Goal: Task Accomplishment & Management: Manage account settings

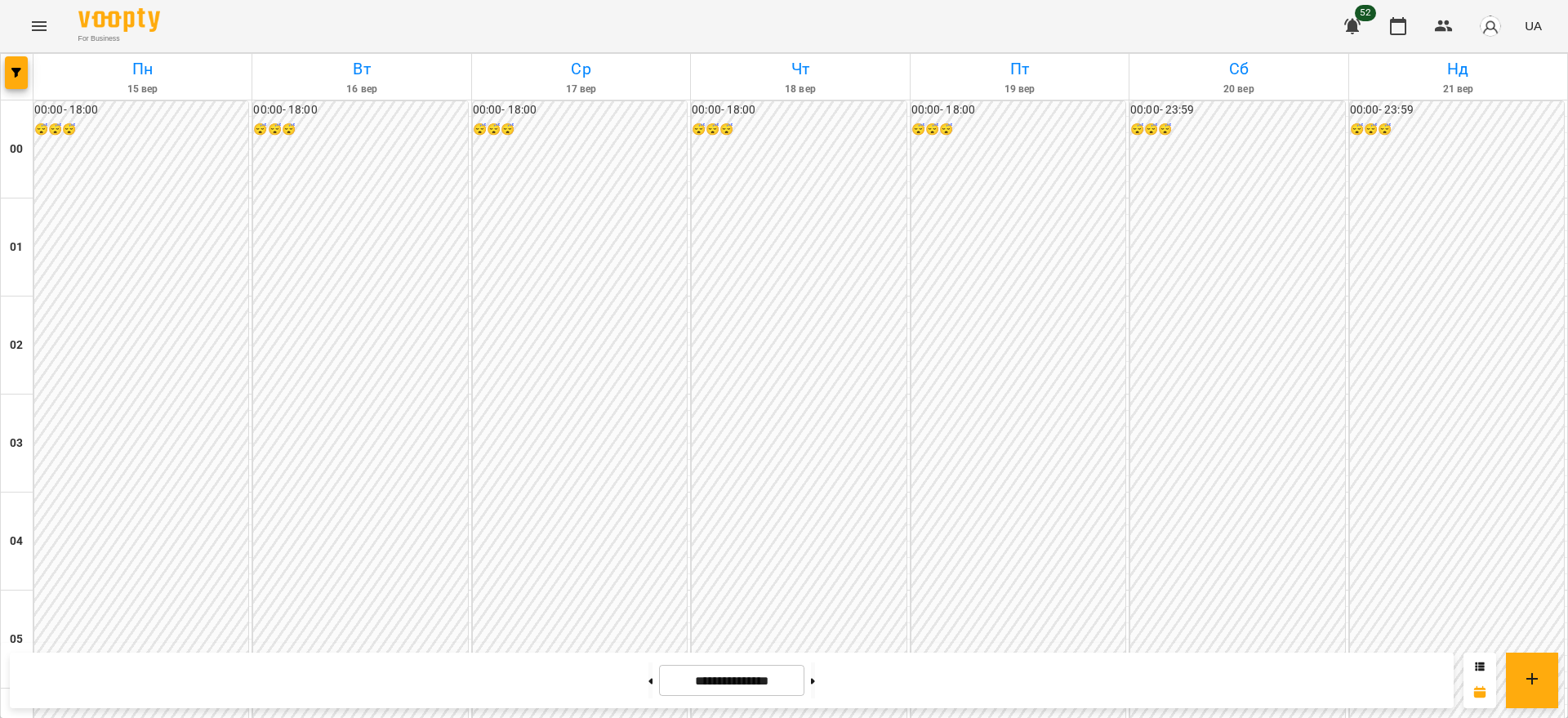
scroll to position [1604, 0]
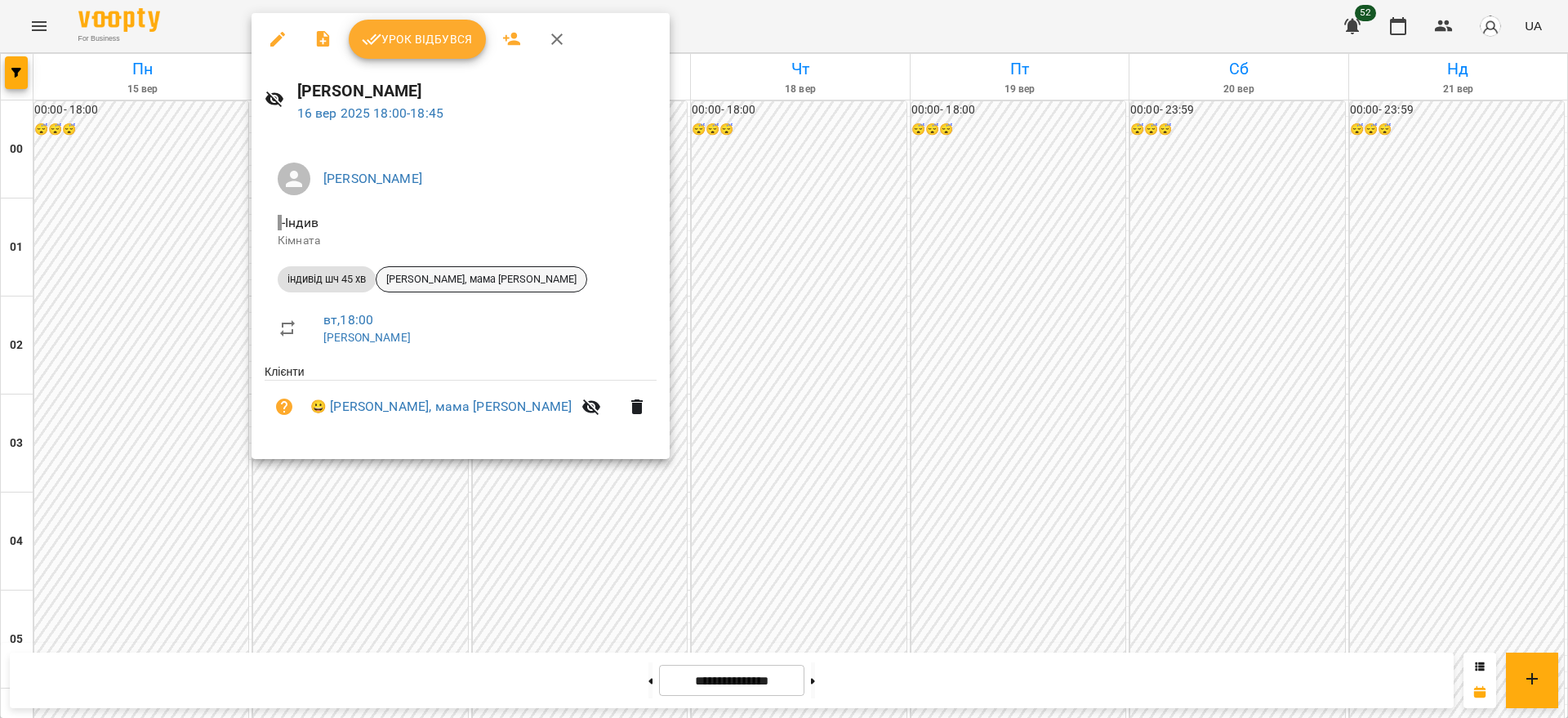
click at [489, 274] on span "[PERSON_NAME], мама [PERSON_NAME]" at bounding box center [482, 279] width 210 height 15
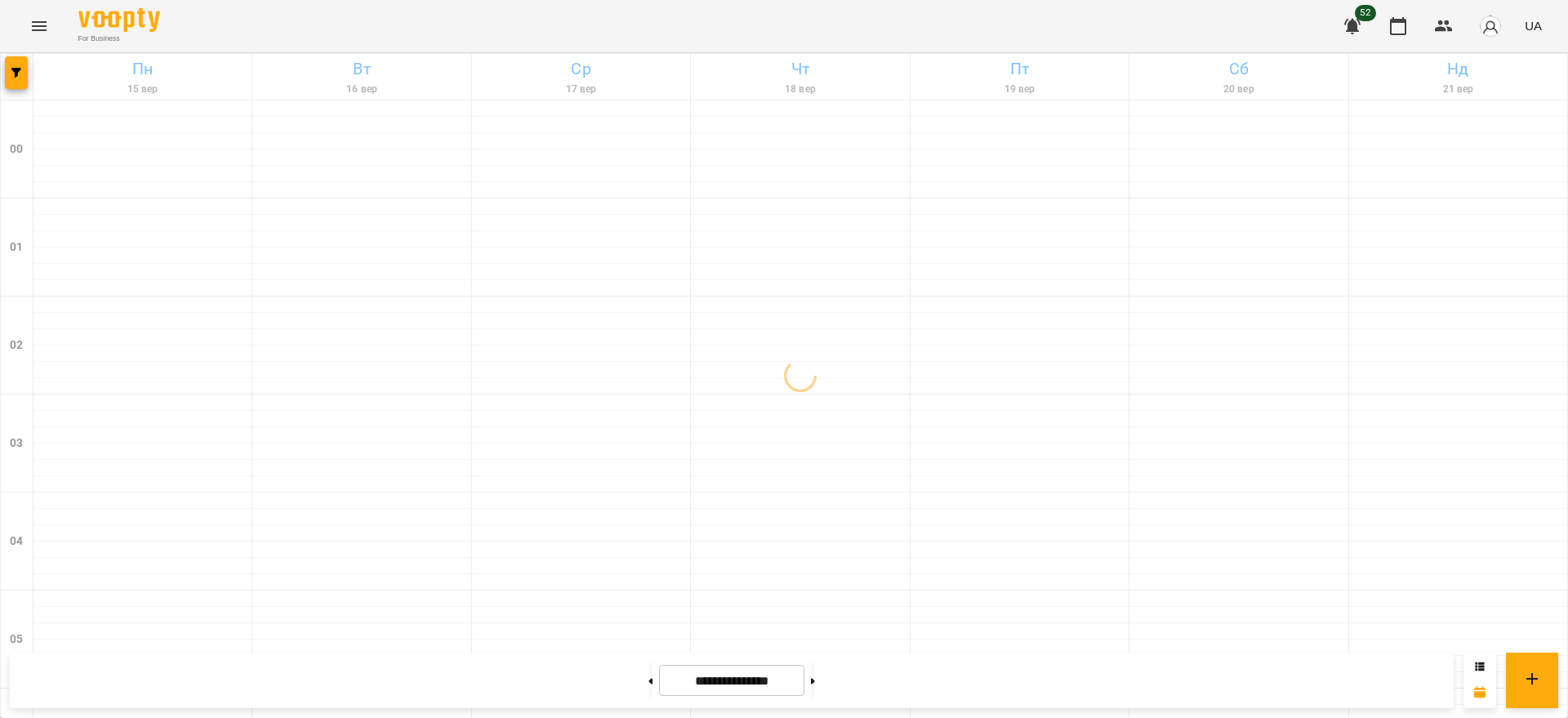
click at [1358, 17] on span "52" at bounding box center [1365, 13] width 21 height 16
click at [1356, 24] on icon "button" at bounding box center [1352, 26] width 16 height 15
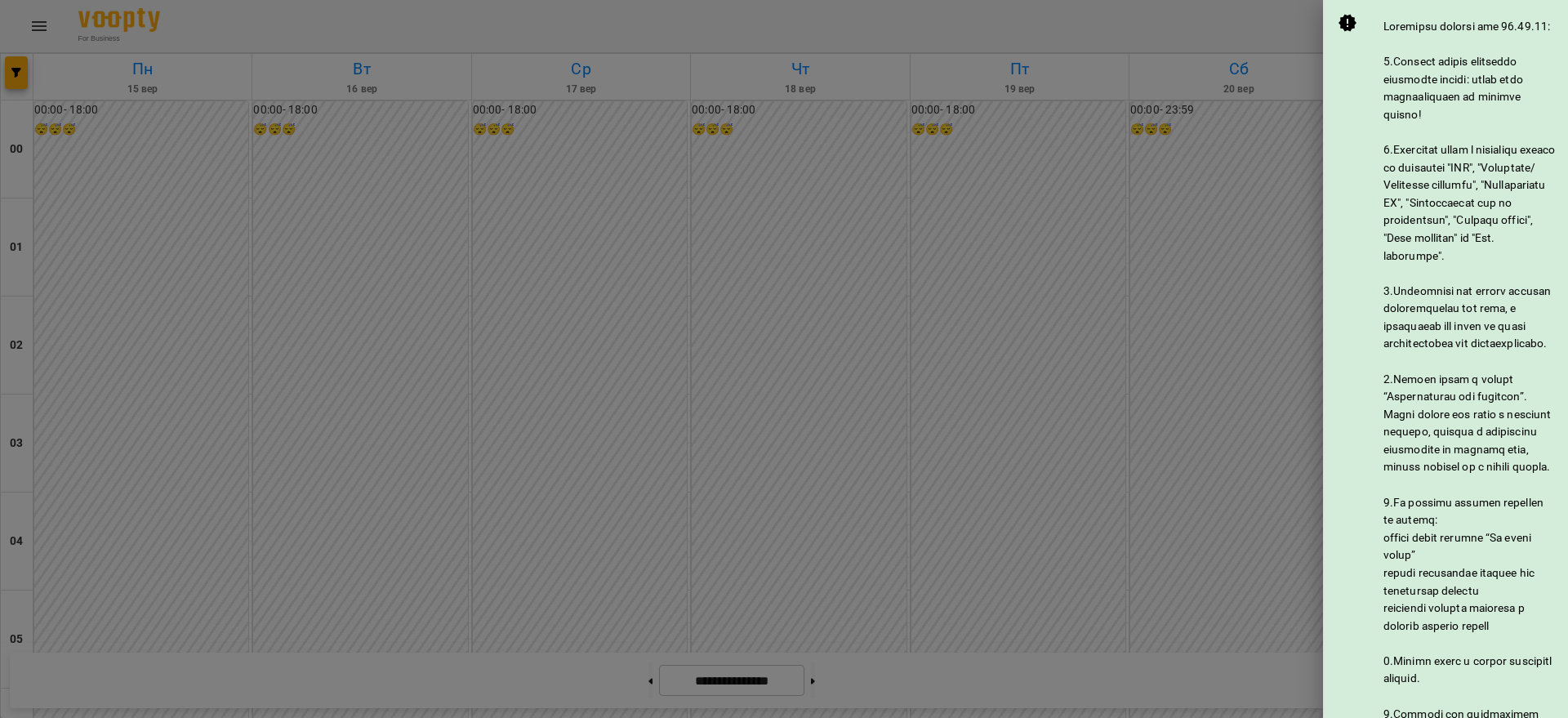
click at [1157, 277] on div at bounding box center [784, 359] width 1568 height 718
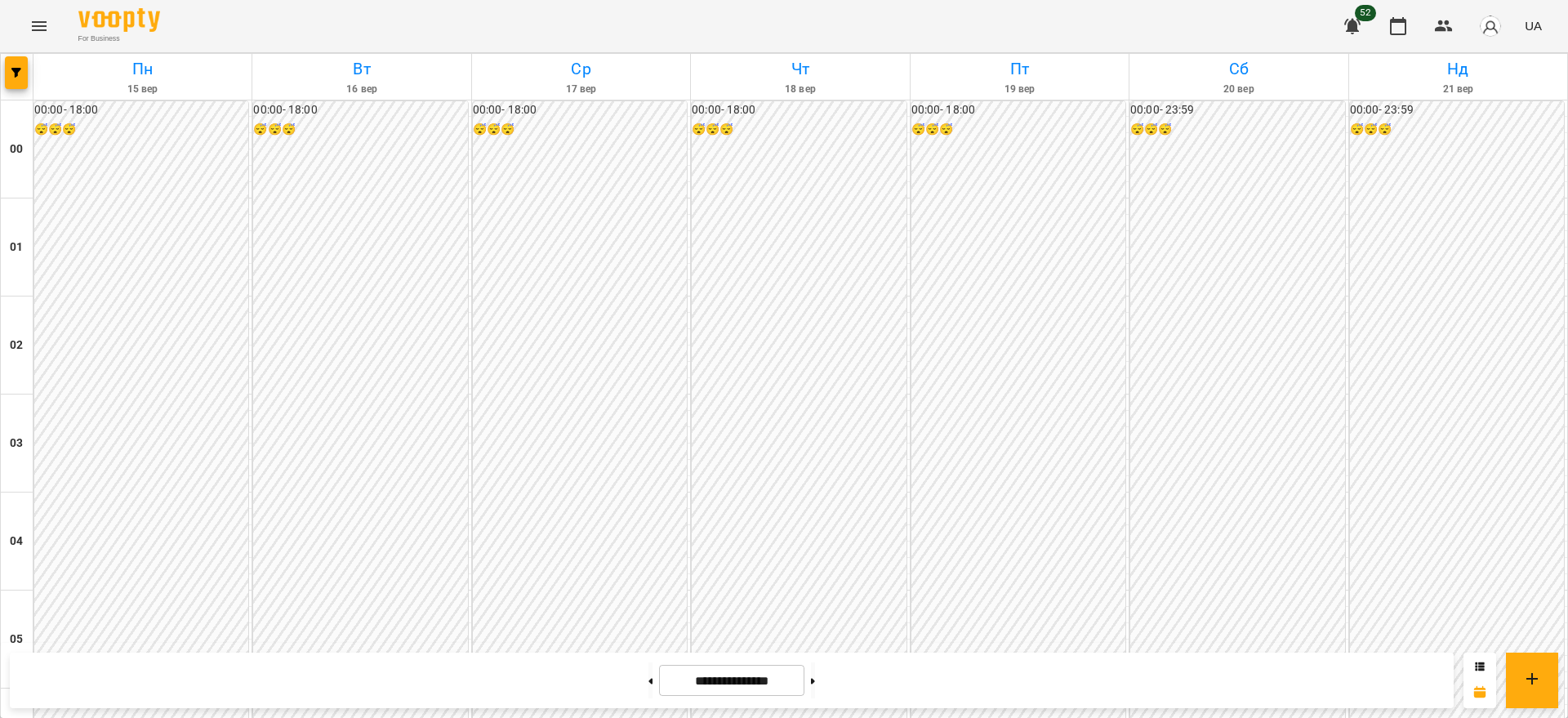
scroll to position [1604, 0]
